Goal: Use online tool/utility: Utilize a website feature to perform a specific function

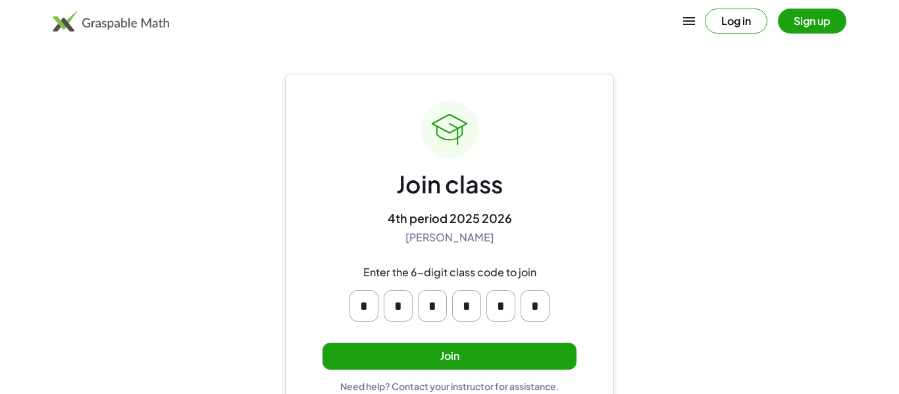
click at [452, 353] on button "Join" at bounding box center [449, 356] width 254 height 27
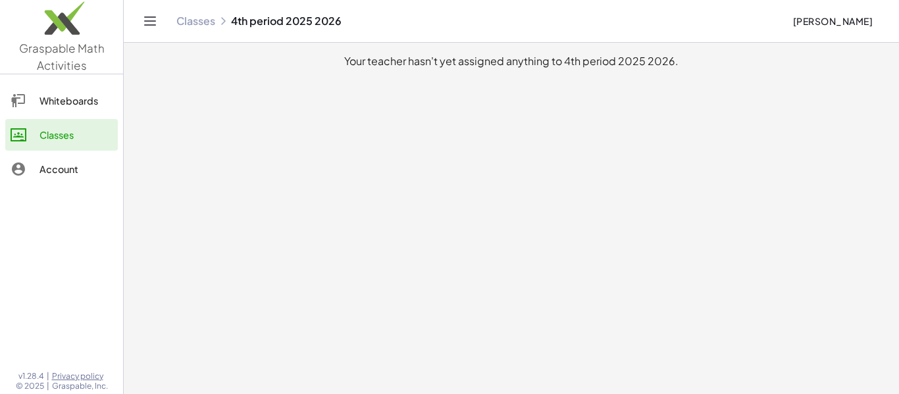
click at [60, 97] on div "Whiteboards" at bounding box center [75, 101] width 73 height 16
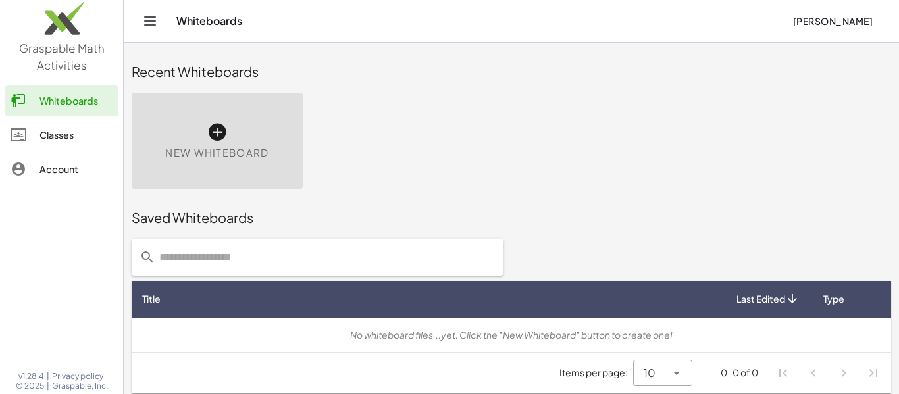
scroll to position [7, 0]
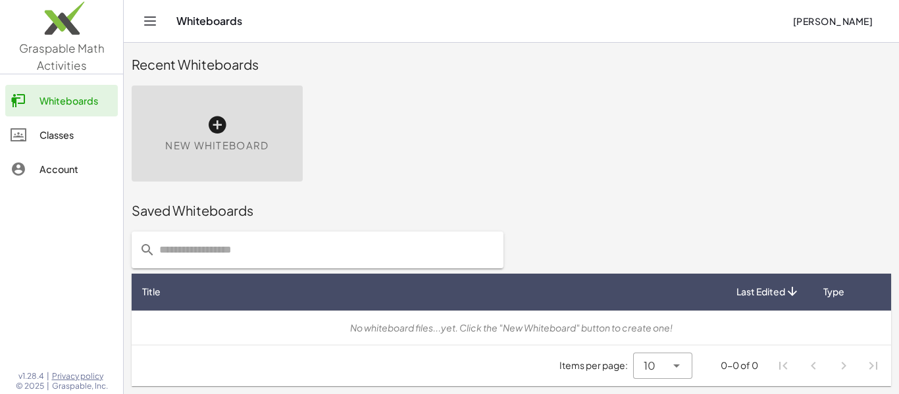
click at [234, 142] on span "New Whiteboard" at bounding box center [216, 145] width 103 height 15
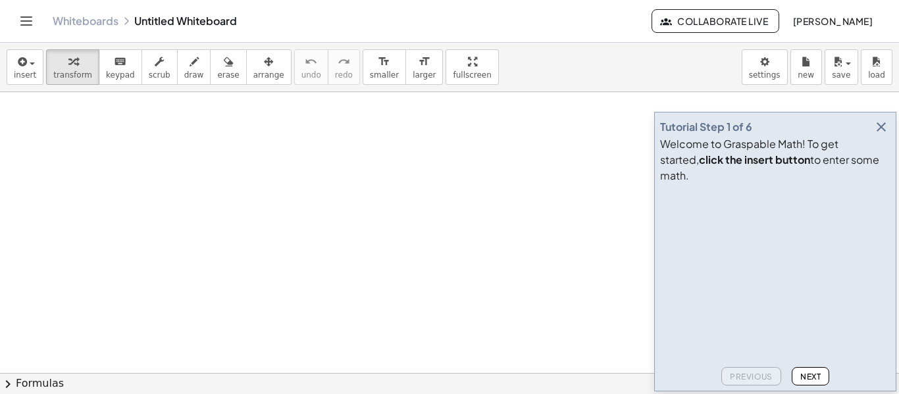
drag, startPoint x: 126, startPoint y: 160, endPoint x: 185, endPoint y: 162, distance: 59.9
click at [185, 162] on div at bounding box center [449, 373] width 899 height 562
click at [185, 59] on div "button" at bounding box center [194, 61] width 20 height 16
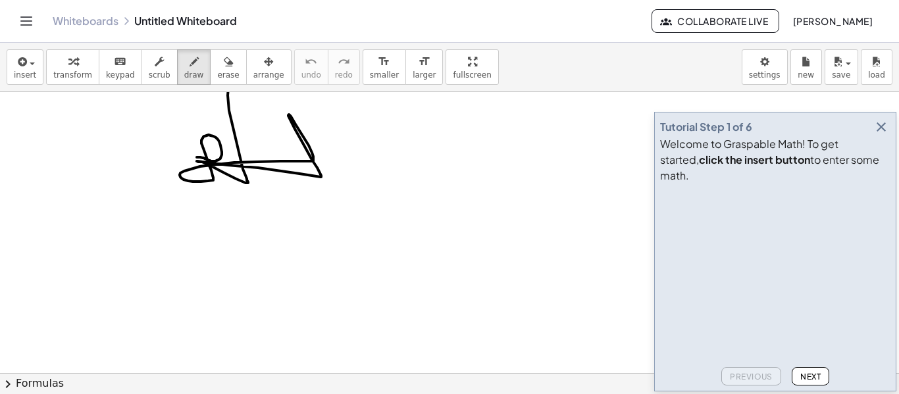
drag, startPoint x: 197, startPoint y: 157, endPoint x: 257, endPoint y: 102, distance: 81.9
click at [257, 102] on div at bounding box center [449, 373] width 899 height 562
click at [257, 78] on span "arrange" at bounding box center [268, 74] width 31 height 9
drag, startPoint x: 322, startPoint y: 165, endPoint x: 320, endPoint y: 174, distance: 9.4
click at [320, 174] on div at bounding box center [449, 373] width 899 height 562
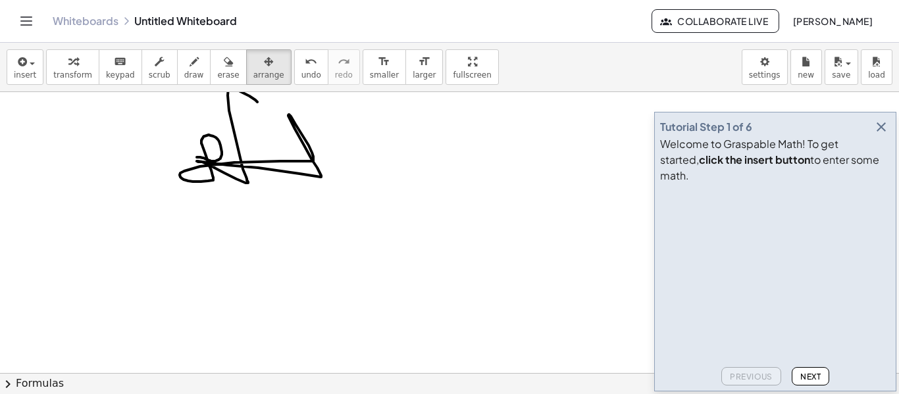
click at [310, 171] on div at bounding box center [449, 373] width 899 height 562
click at [253, 74] on span "arrange" at bounding box center [268, 74] width 31 height 9
click at [253, 65] on div "button" at bounding box center [268, 61] width 31 height 16
drag, startPoint x: 231, startPoint y: 182, endPoint x: 255, endPoint y: 177, distance: 24.8
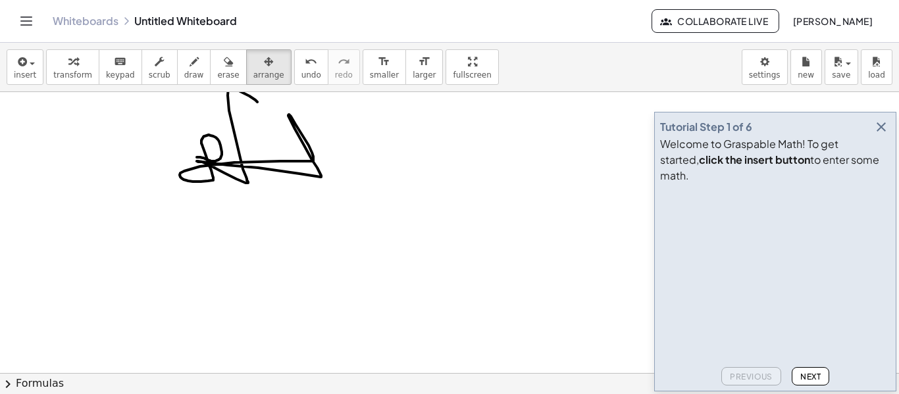
click at [255, 177] on div at bounding box center [449, 373] width 899 height 562
click at [149, 64] on div "button" at bounding box center [160, 61] width 22 height 16
drag, startPoint x: 193, startPoint y: 141, endPoint x: 187, endPoint y: 157, distance: 17.7
click at [187, 157] on div at bounding box center [449, 373] width 899 height 562
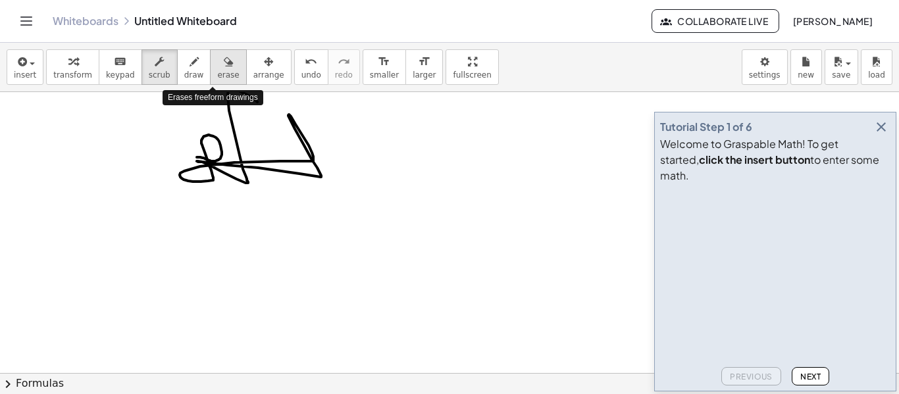
click at [220, 61] on div "button" at bounding box center [228, 61] width 22 height 16
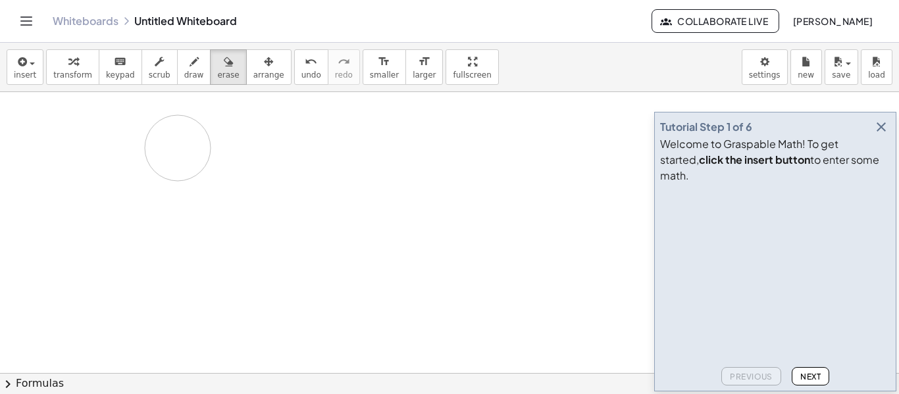
drag, startPoint x: 231, startPoint y: 138, endPoint x: 178, endPoint y: 148, distance: 54.2
click at [178, 148] on div at bounding box center [449, 373] width 899 height 562
click at [177, 72] on button "draw" at bounding box center [194, 67] width 34 height 36
drag, startPoint x: 407, startPoint y: 130, endPoint x: 410, endPoint y: 141, distance: 11.7
click at [410, 141] on div at bounding box center [449, 373] width 899 height 562
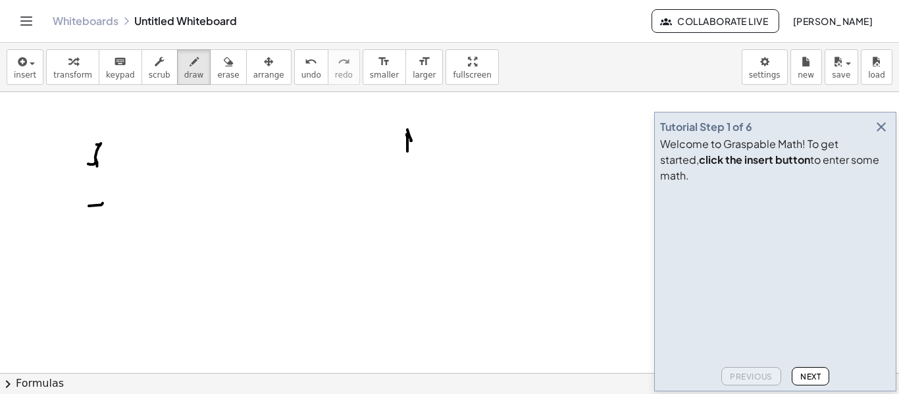
drag, startPoint x: 407, startPoint y: 134, endPoint x: 407, endPoint y: 152, distance: 17.8
click at [407, 152] on div at bounding box center [449, 373] width 899 height 562
drag, startPoint x: 393, startPoint y: 137, endPoint x: 405, endPoint y: 165, distance: 30.1
click at [405, 165] on div at bounding box center [449, 373] width 899 height 562
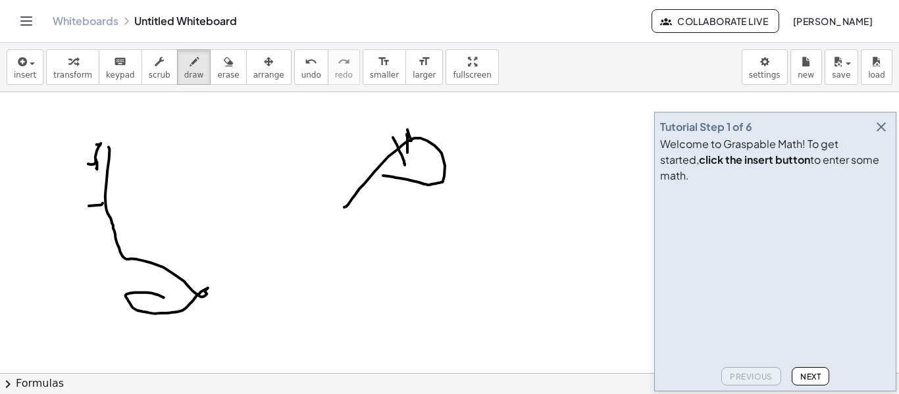
drag, startPoint x: 383, startPoint y: 176, endPoint x: 337, endPoint y: 211, distance: 57.6
click at [337, 211] on div at bounding box center [449, 373] width 899 height 562
click at [217, 68] on div "button" at bounding box center [228, 61] width 22 height 16
click at [124, 139] on div at bounding box center [449, 373] width 899 height 562
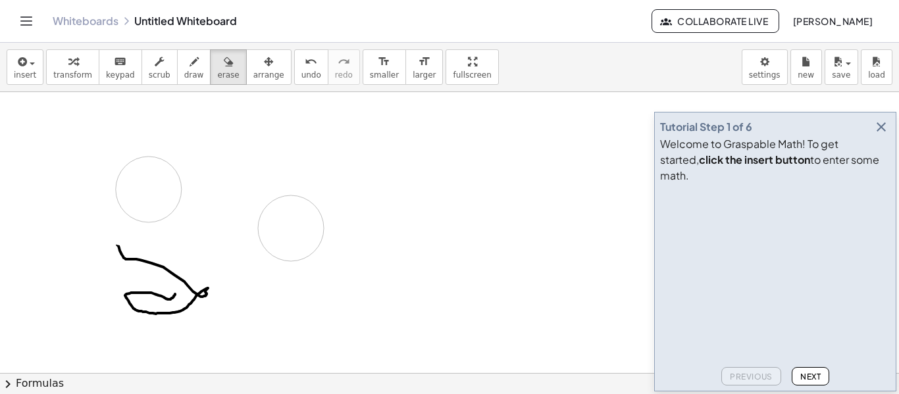
drag, startPoint x: 416, startPoint y: 145, endPoint x: 291, endPoint y: 235, distance: 154.6
click at [291, 235] on div at bounding box center [449, 373] width 899 height 562
drag, startPoint x: 213, startPoint y: 283, endPoint x: 182, endPoint y: 276, distance: 32.3
click at [182, 276] on div at bounding box center [449, 373] width 899 height 562
